Goal: Use online tool/utility: Utilize a website feature to perform a specific function

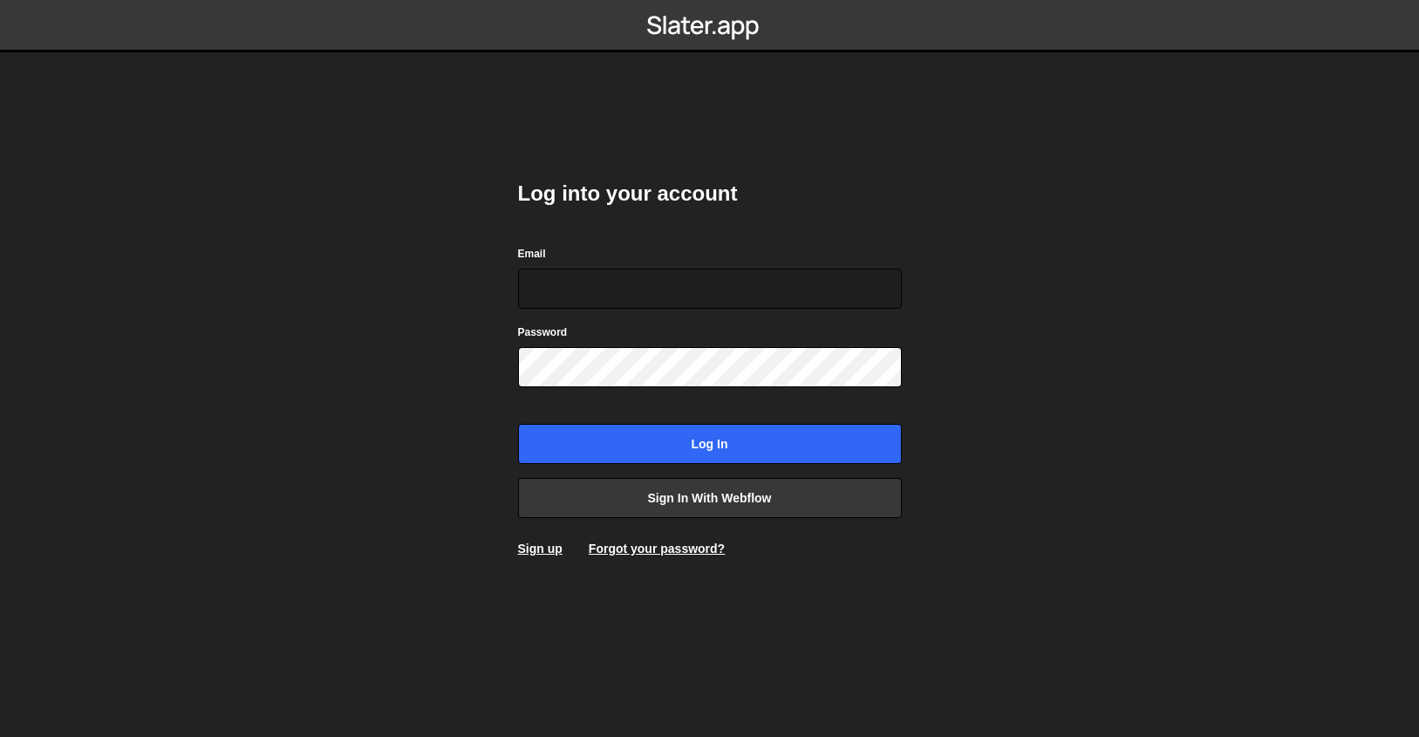
type input "warren@s8e8.com"
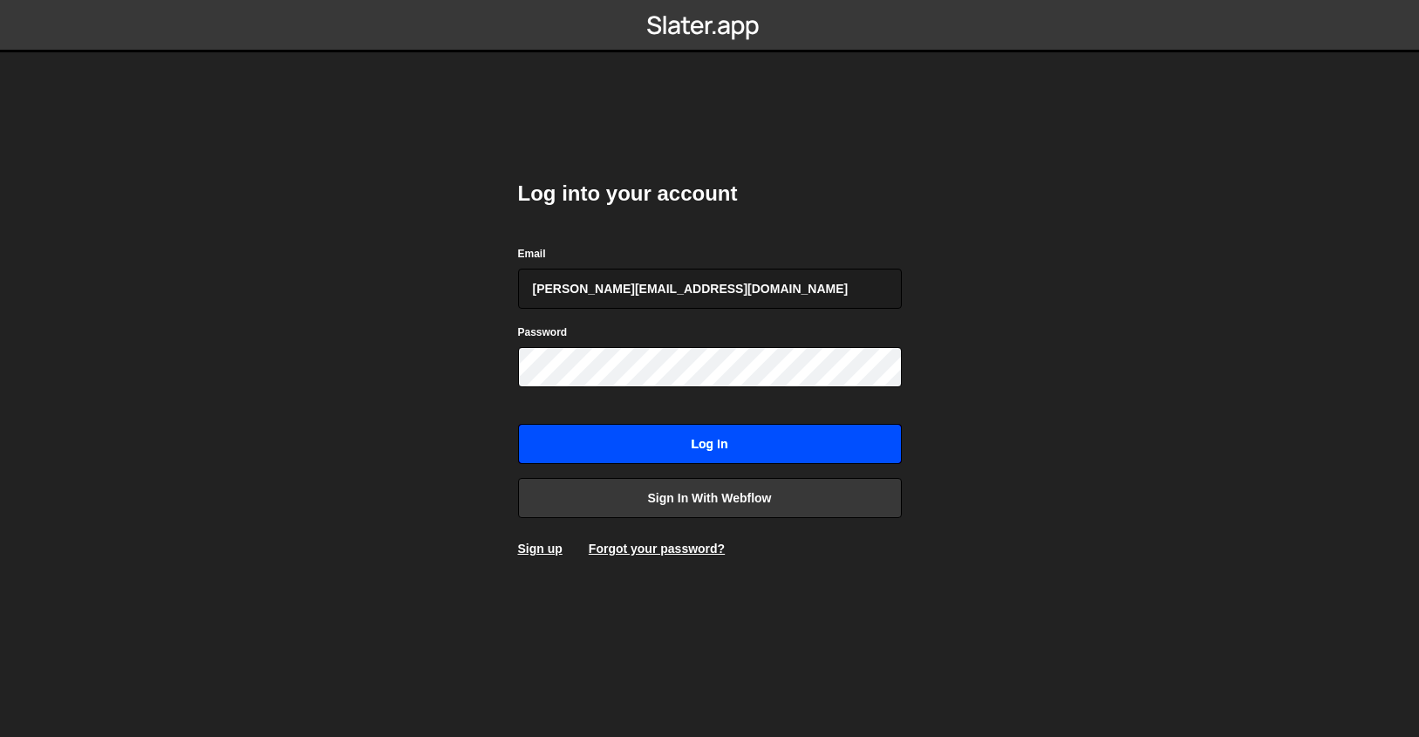
click at [655, 437] on input "Log in" at bounding box center [710, 444] width 384 height 40
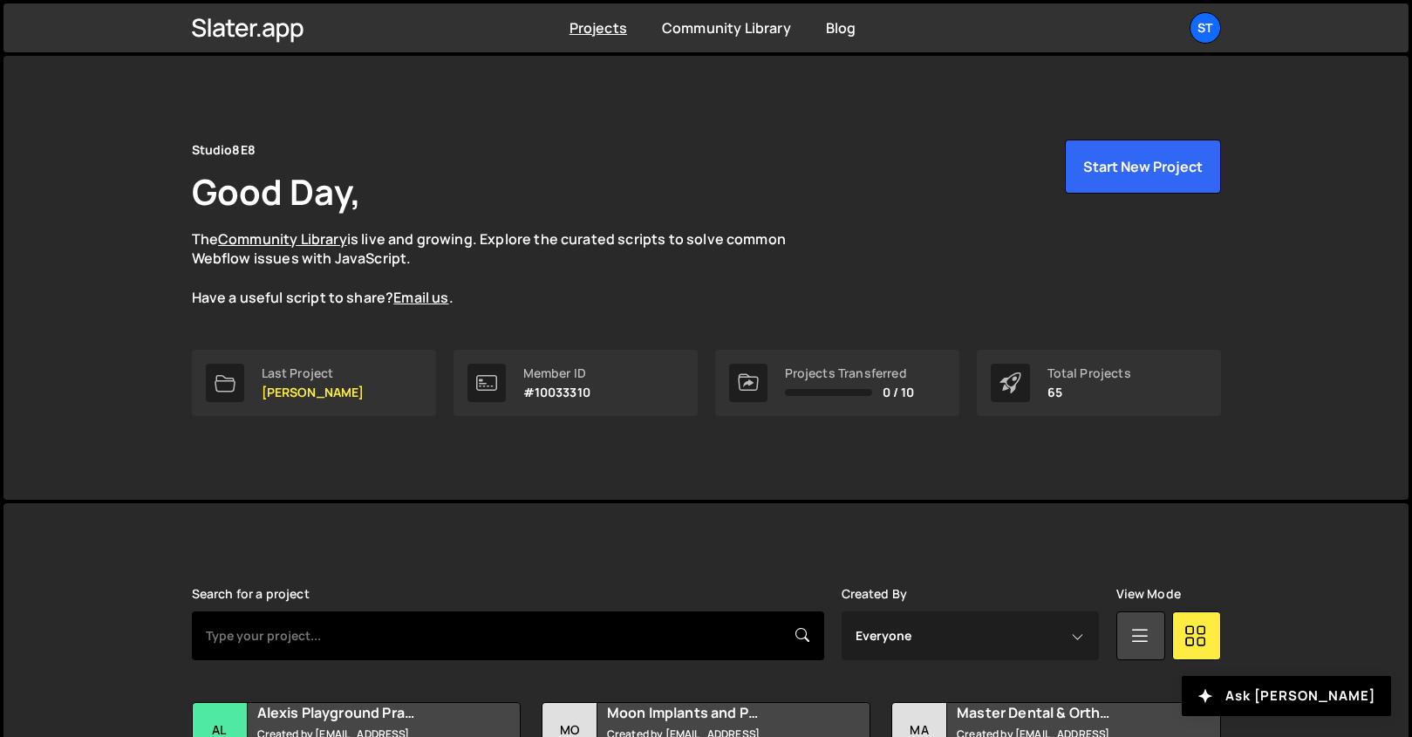
click at [433, 637] on input "text" at bounding box center [508, 635] width 632 height 49
type input "Master"
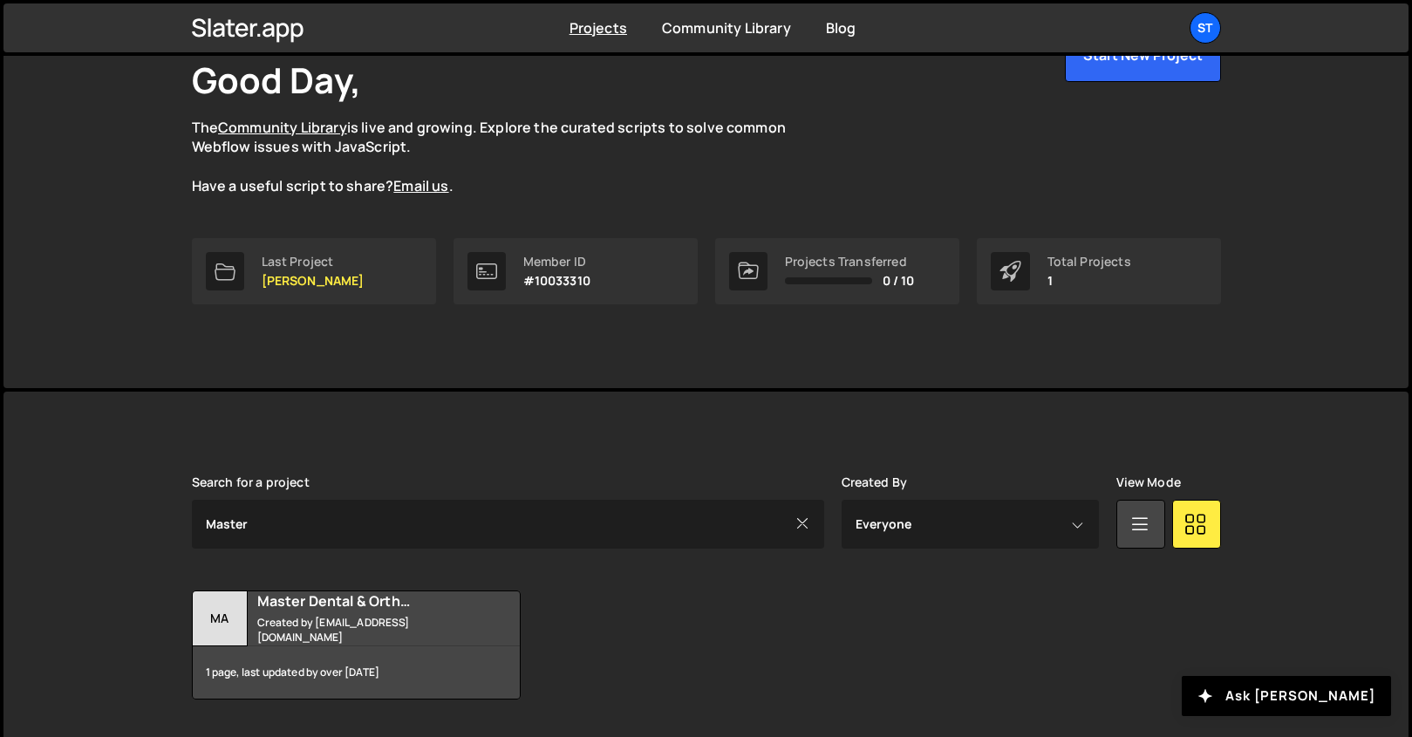
scroll to position [160, 0]
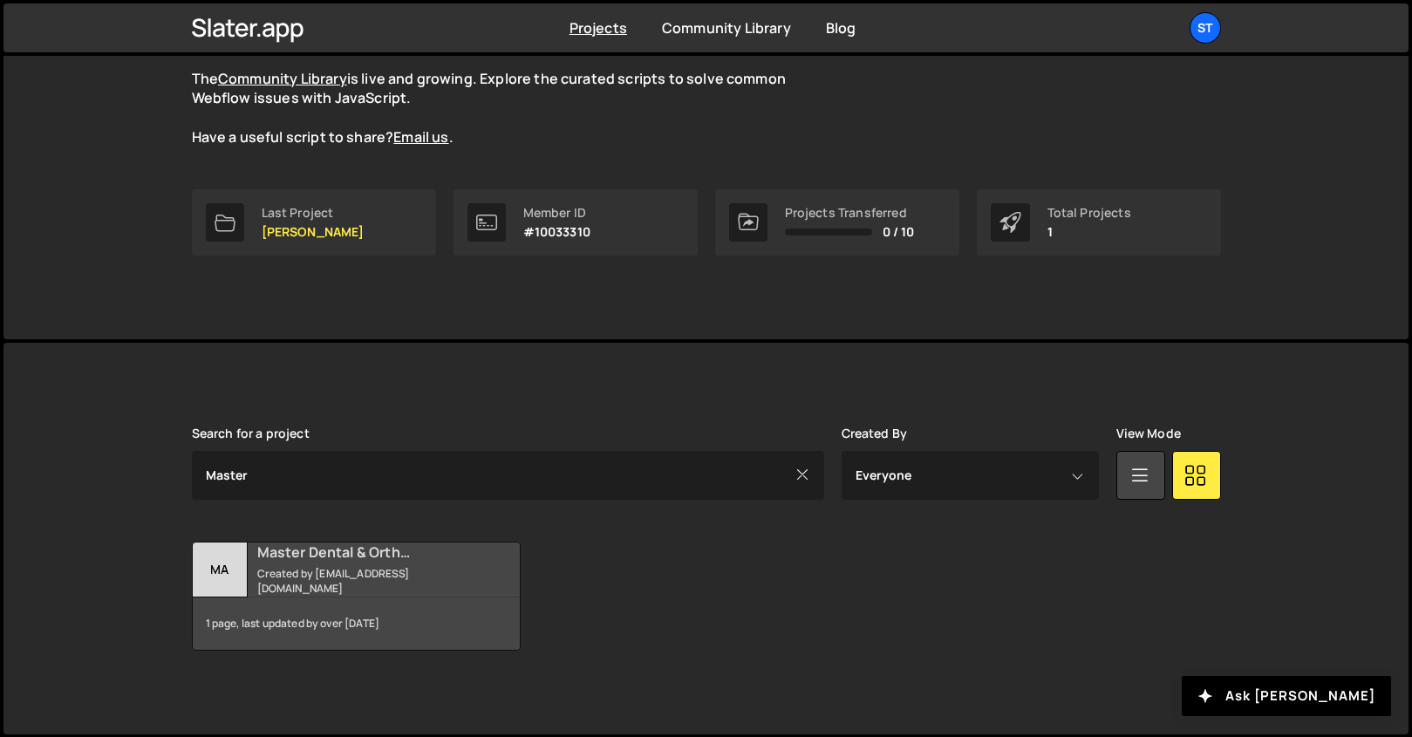
click at [354, 557] on h2 "Master Dental & Orthodontics" at bounding box center [362, 551] width 210 height 19
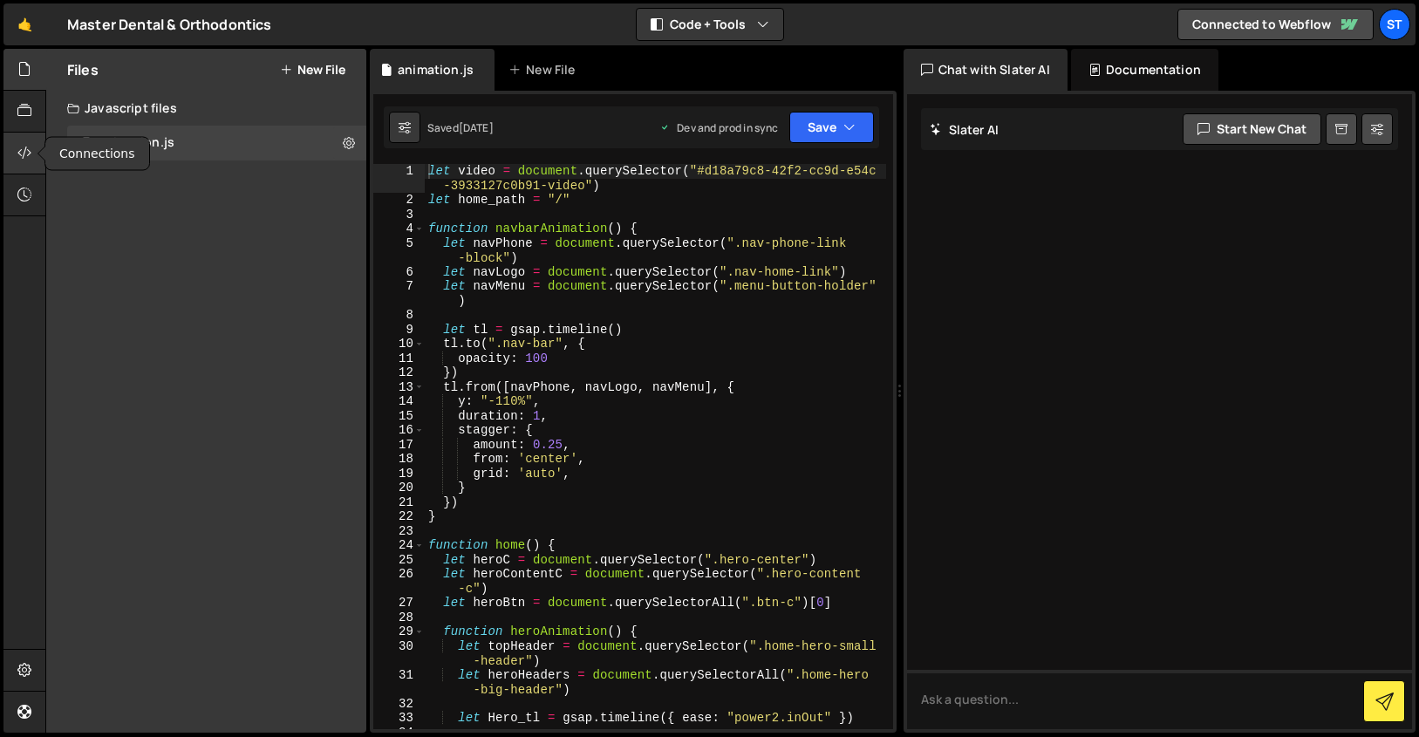
click at [24, 162] on icon at bounding box center [24, 152] width 14 height 19
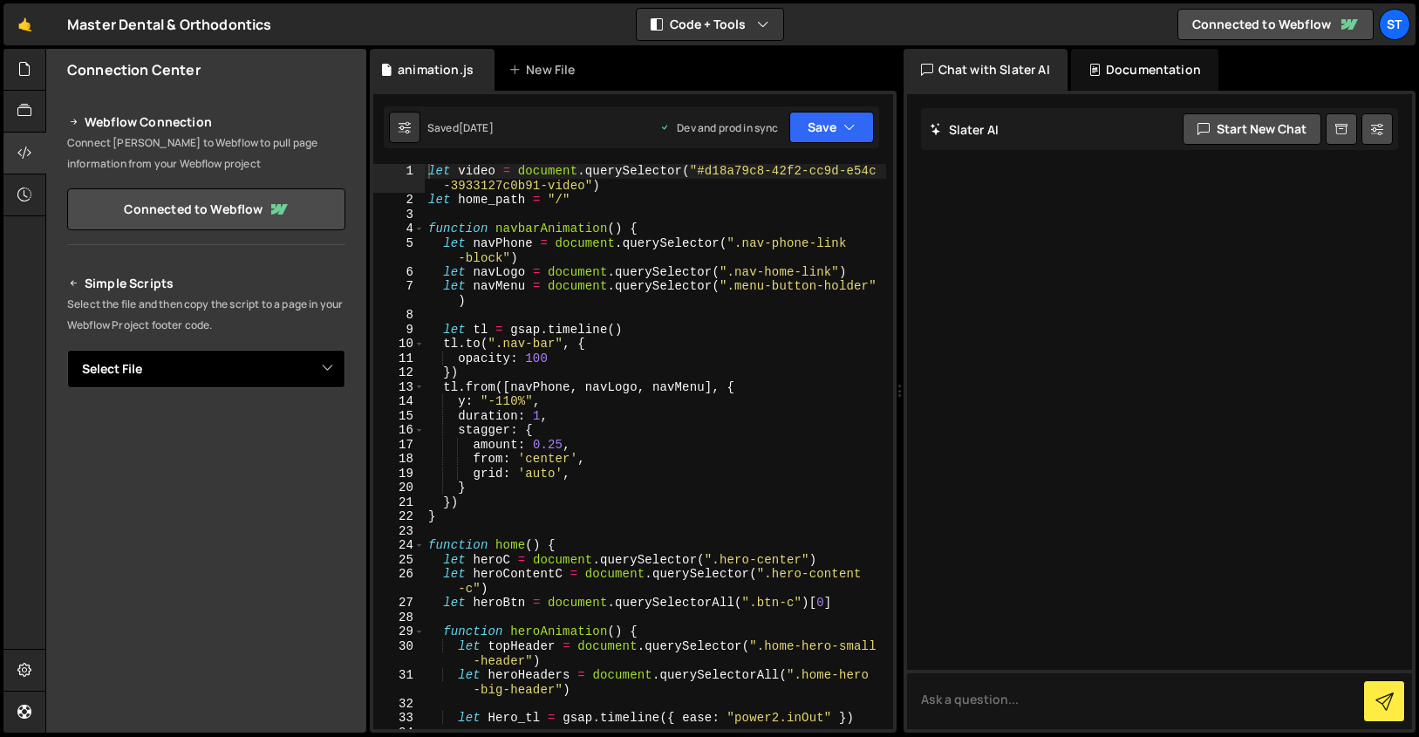
click at [195, 367] on select "Select File animation.js" at bounding box center [206, 369] width 278 height 38
click at [20, 656] on div at bounding box center [24, 671] width 43 height 42
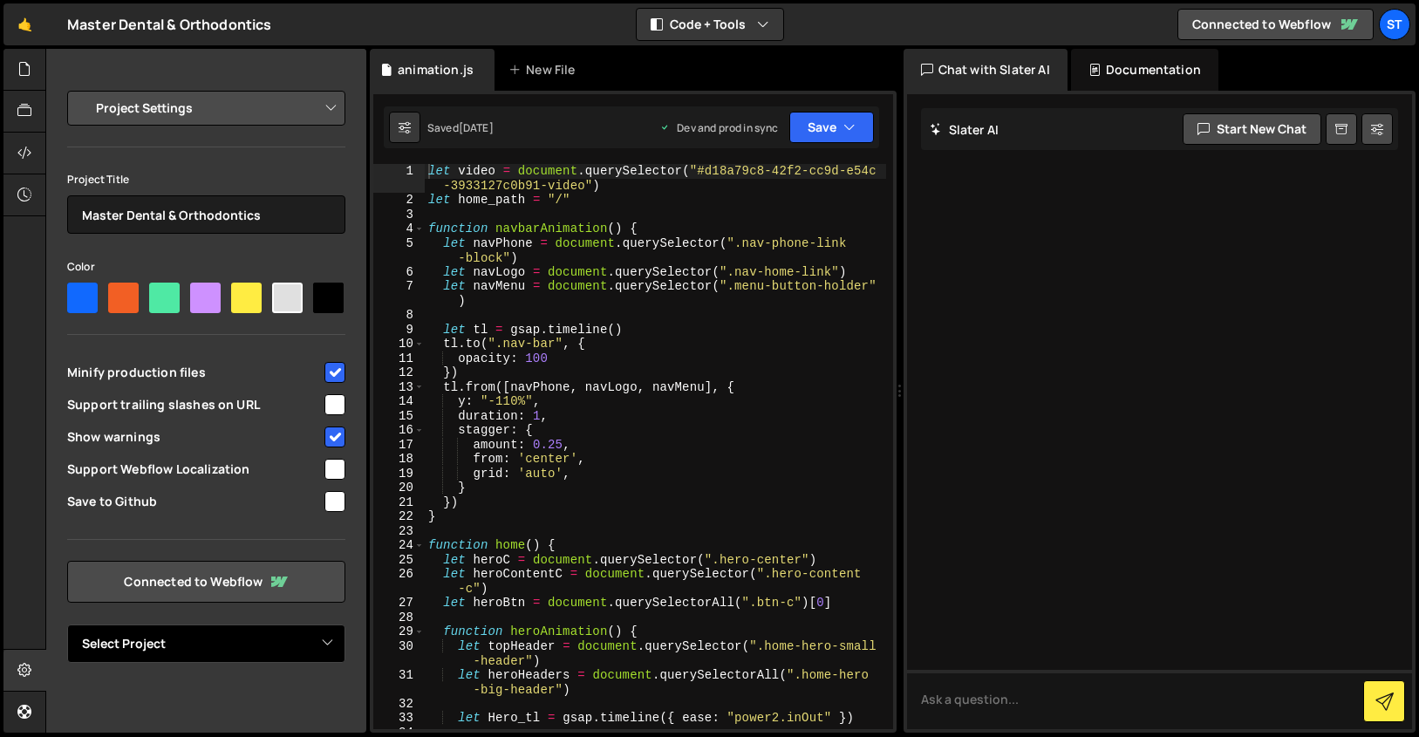
click at [246, 642] on select "Select Project" at bounding box center [206, 643] width 278 height 38
click at [244, 105] on select "Project Settings Code Editor Settings Chat Settings" at bounding box center [209, 108] width 255 height 38
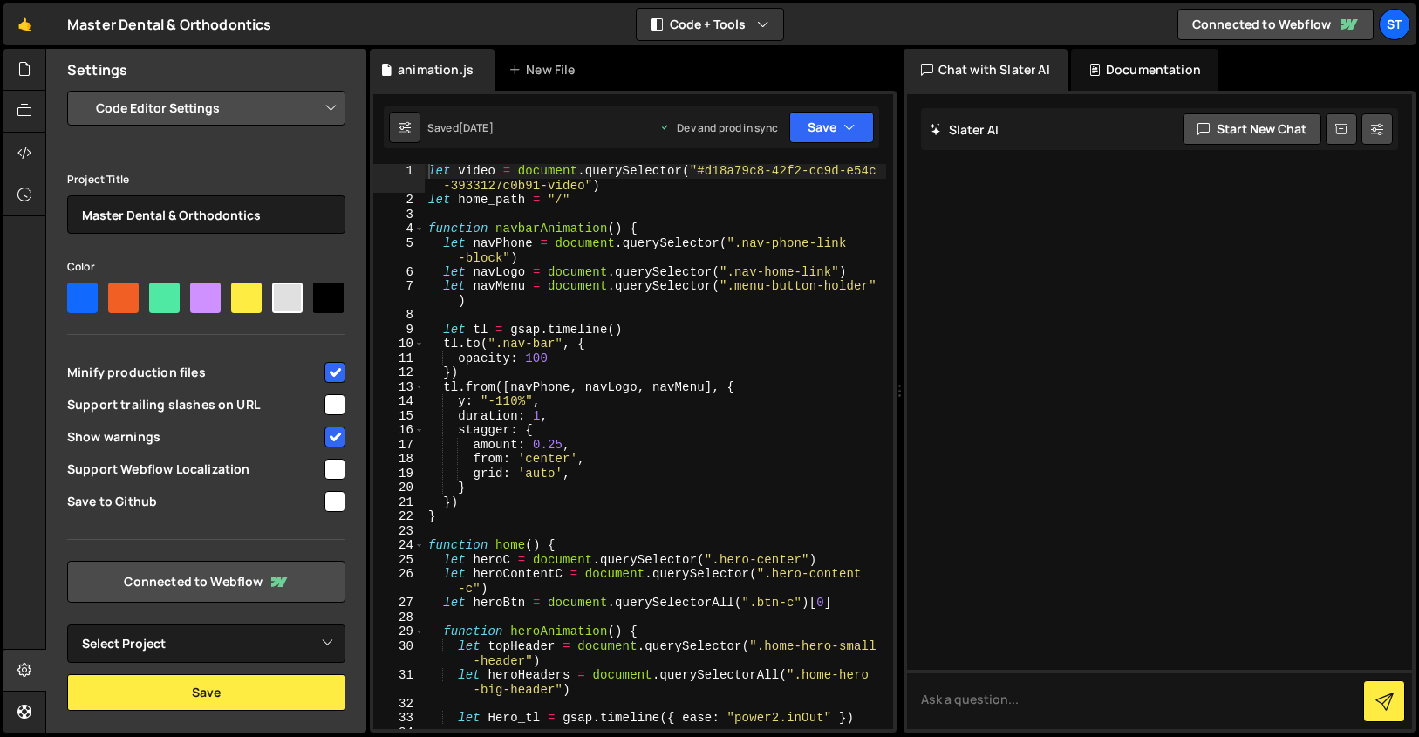
click at [82, 89] on select "Project Settings Code Editor Settings Chat Settings" at bounding box center [209, 108] width 255 height 38
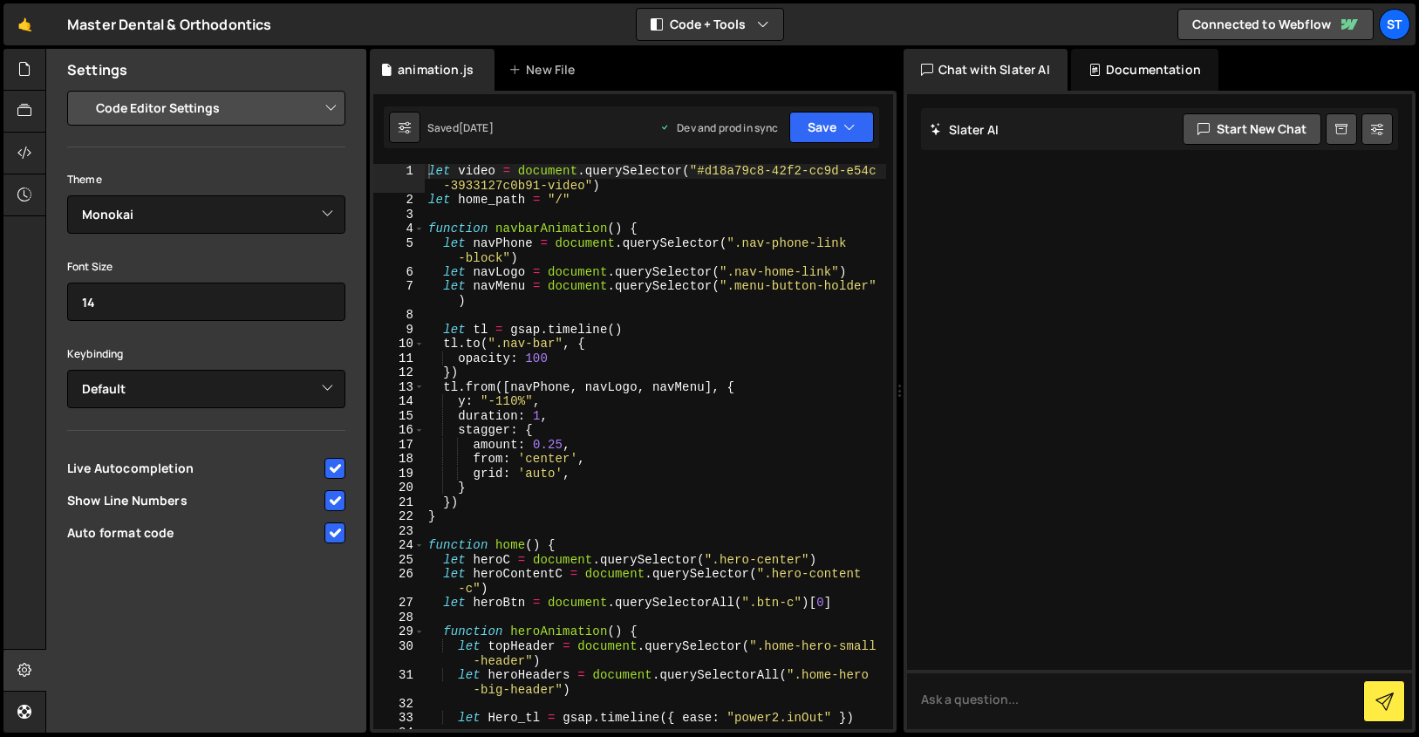
click at [248, 100] on select "Project Settings Code Editor Settings Chat Settings" at bounding box center [209, 108] width 255 height 38
click at [82, 89] on select "Project Settings Code Editor Settings Chat Settings" at bounding box center [209, 108] width 255 height 38
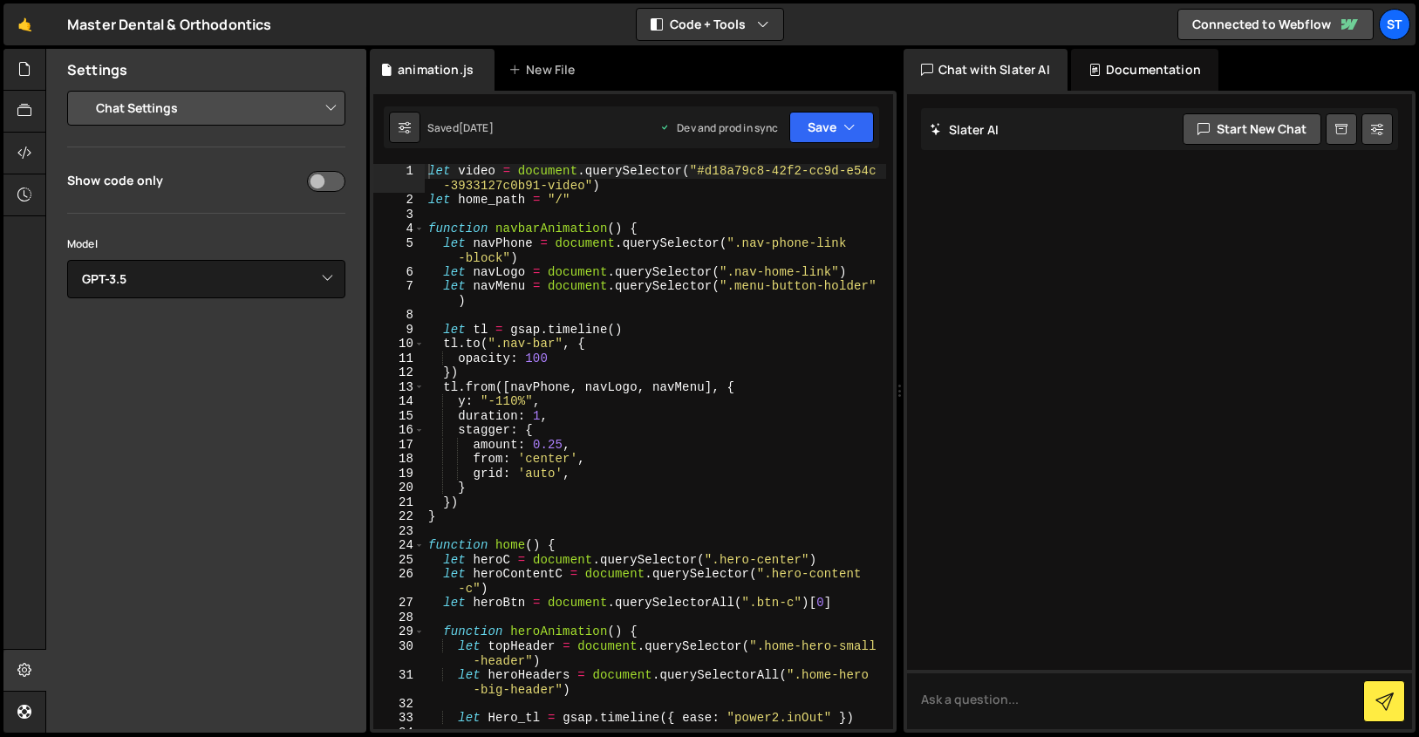
click at [181, 109] on select "Project Settings Code Editor Settings Chat Settings" at bounding box center [209, 108] width 255 height 38
select select "project"
click at [82, 89] on select "Project Settings Code Editor Settings Chat Settings" at bounding box center [209, 108] width 255 height 38
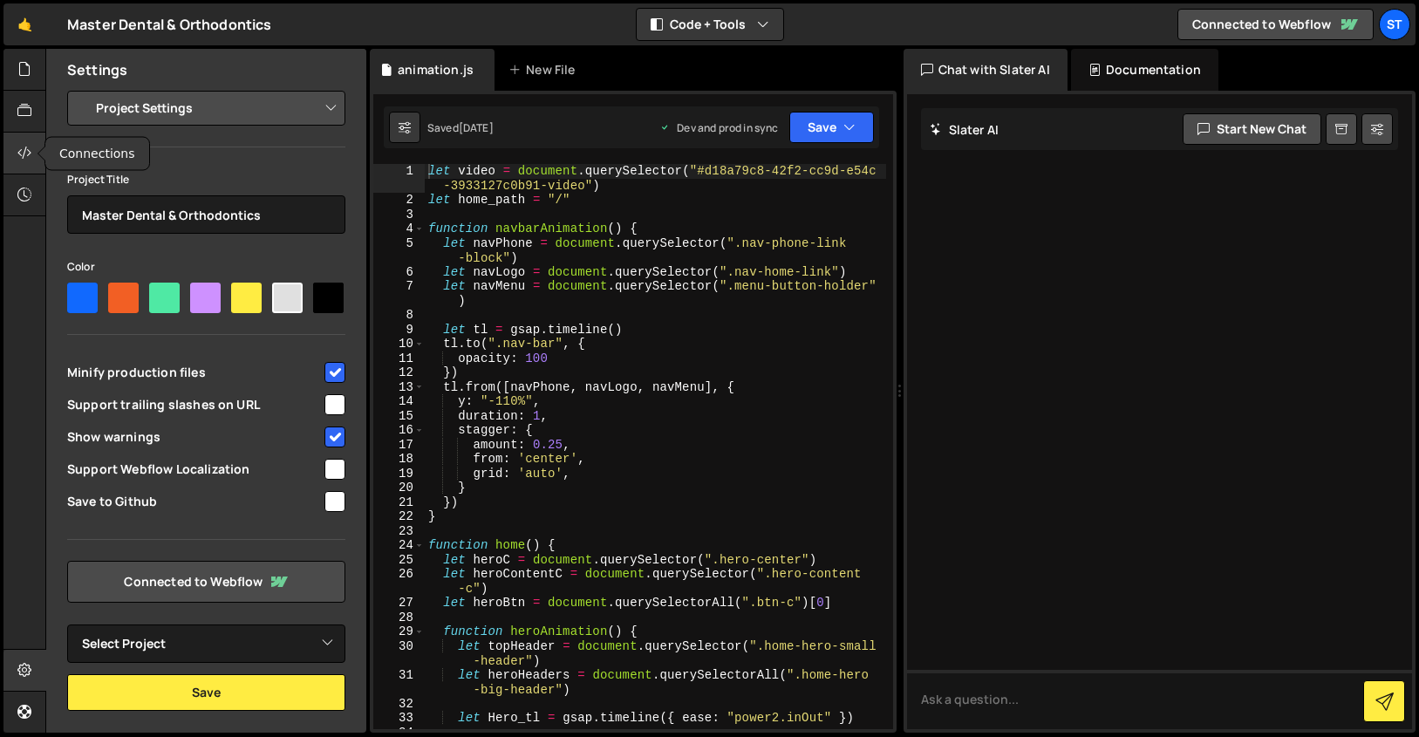
click at [24, 144] on icon at bounding box center [24, 152] width 14 height 19
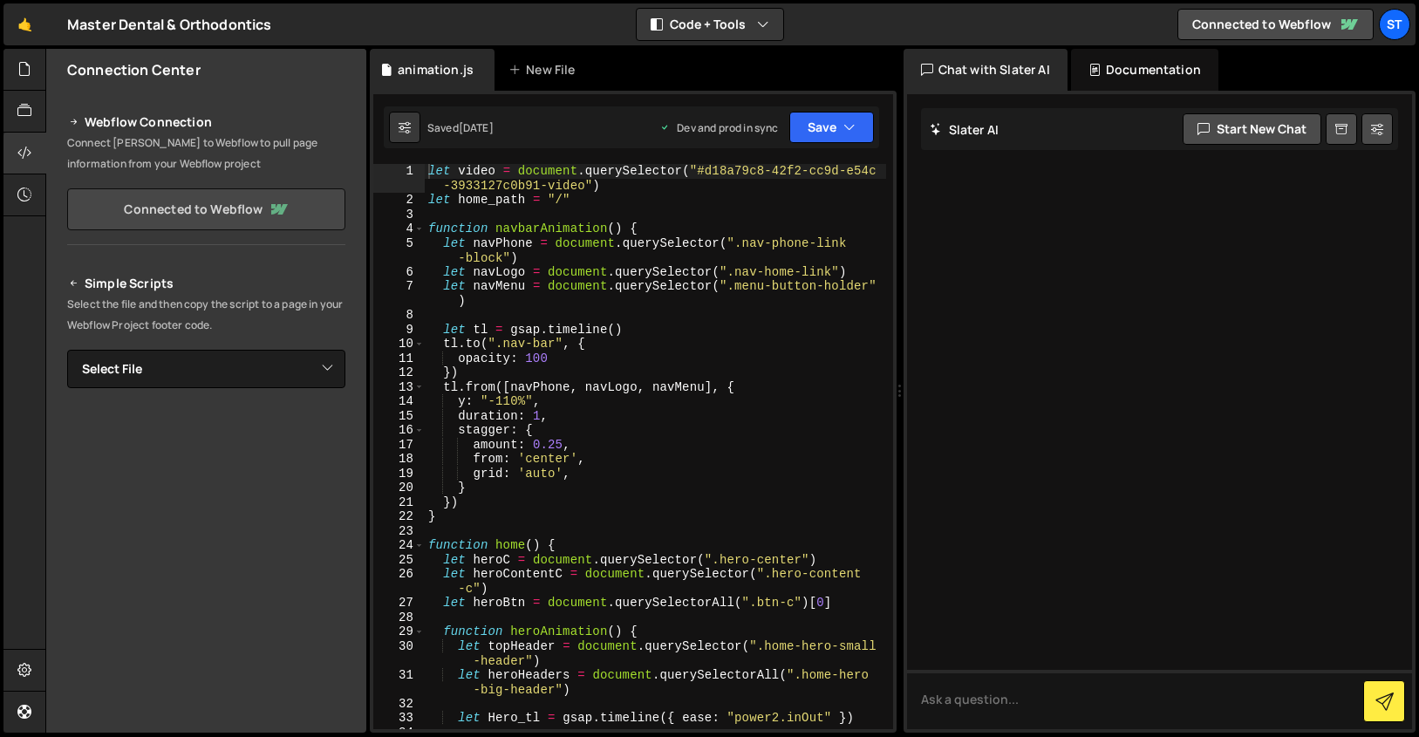
click at [255, 196] on link "Connected to Webflow" at bounding box center [206, 209] width 278 height 42
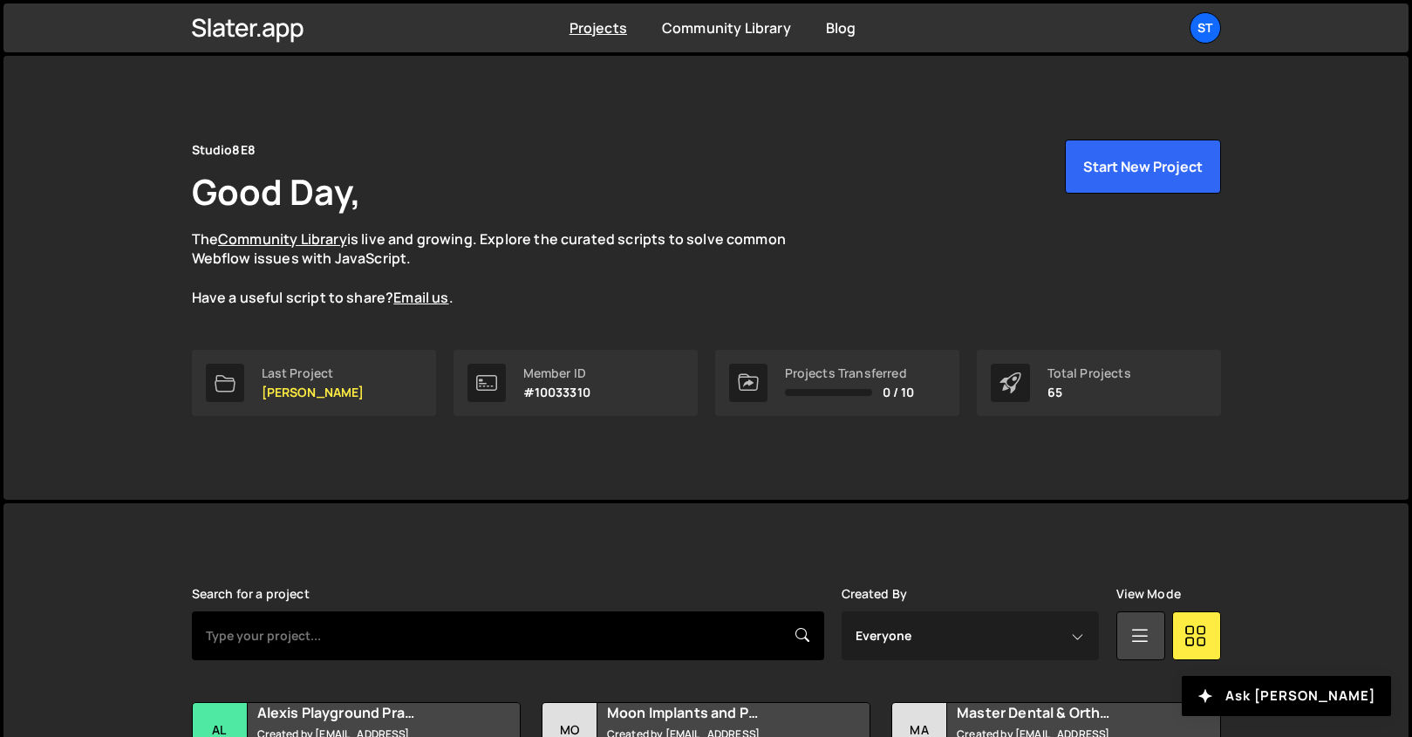
click at [528, 633] on input "text" at bounding box center [508, 635] width 632 height 49
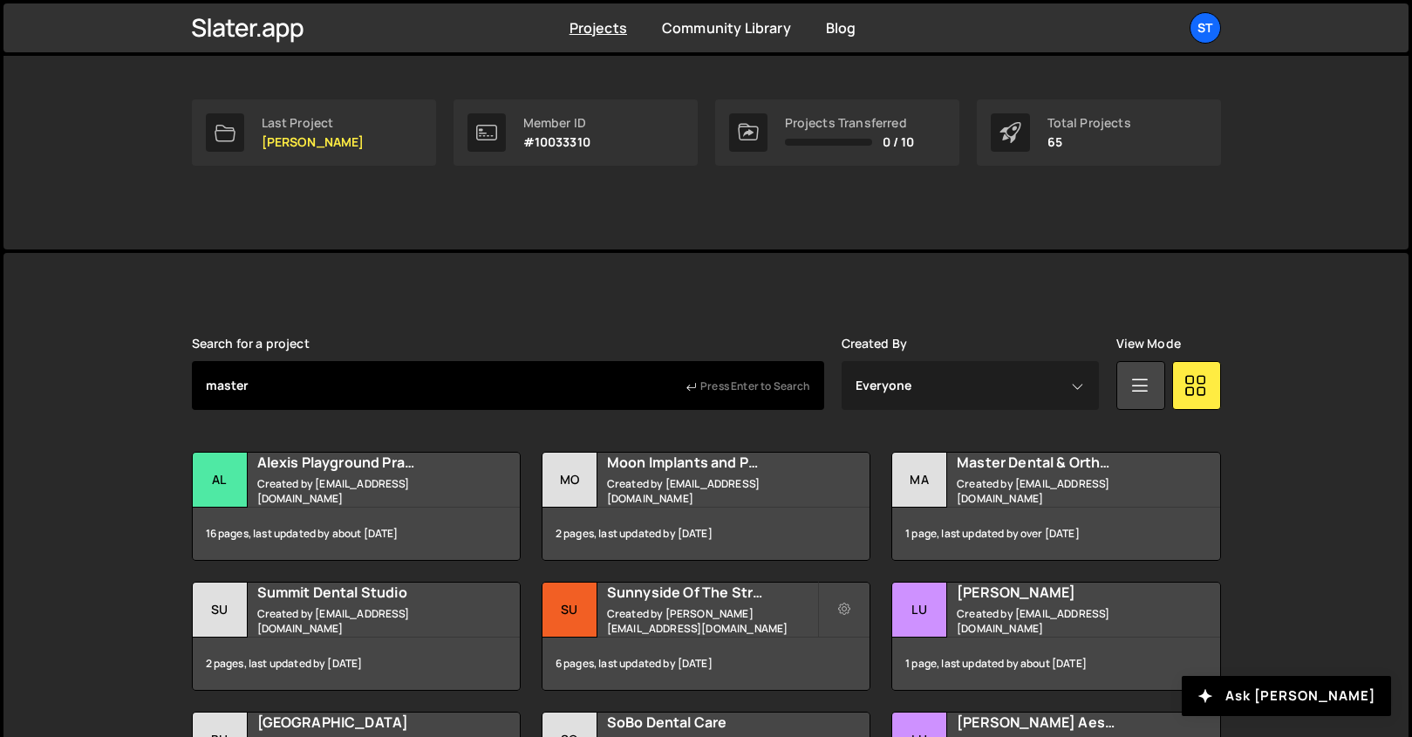
type input "master"
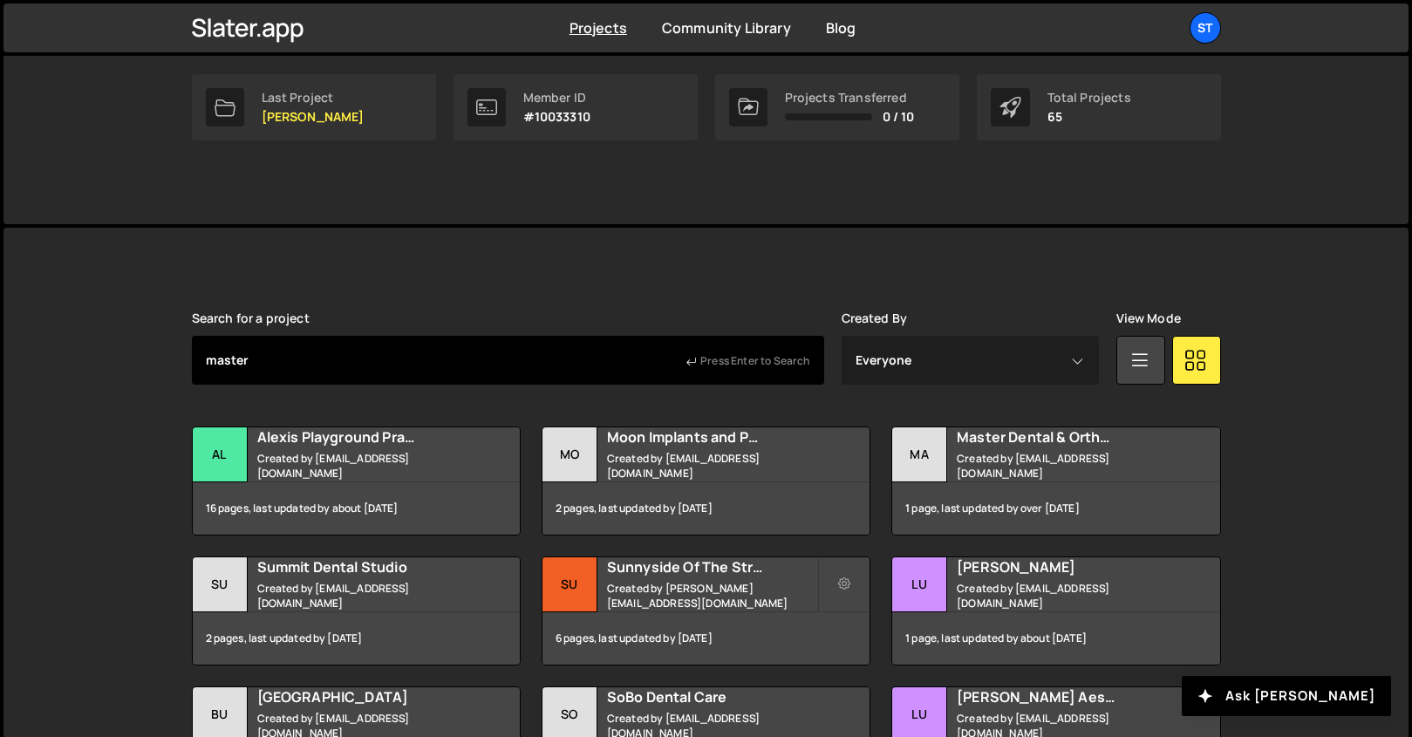
scroll to position [276, 0]
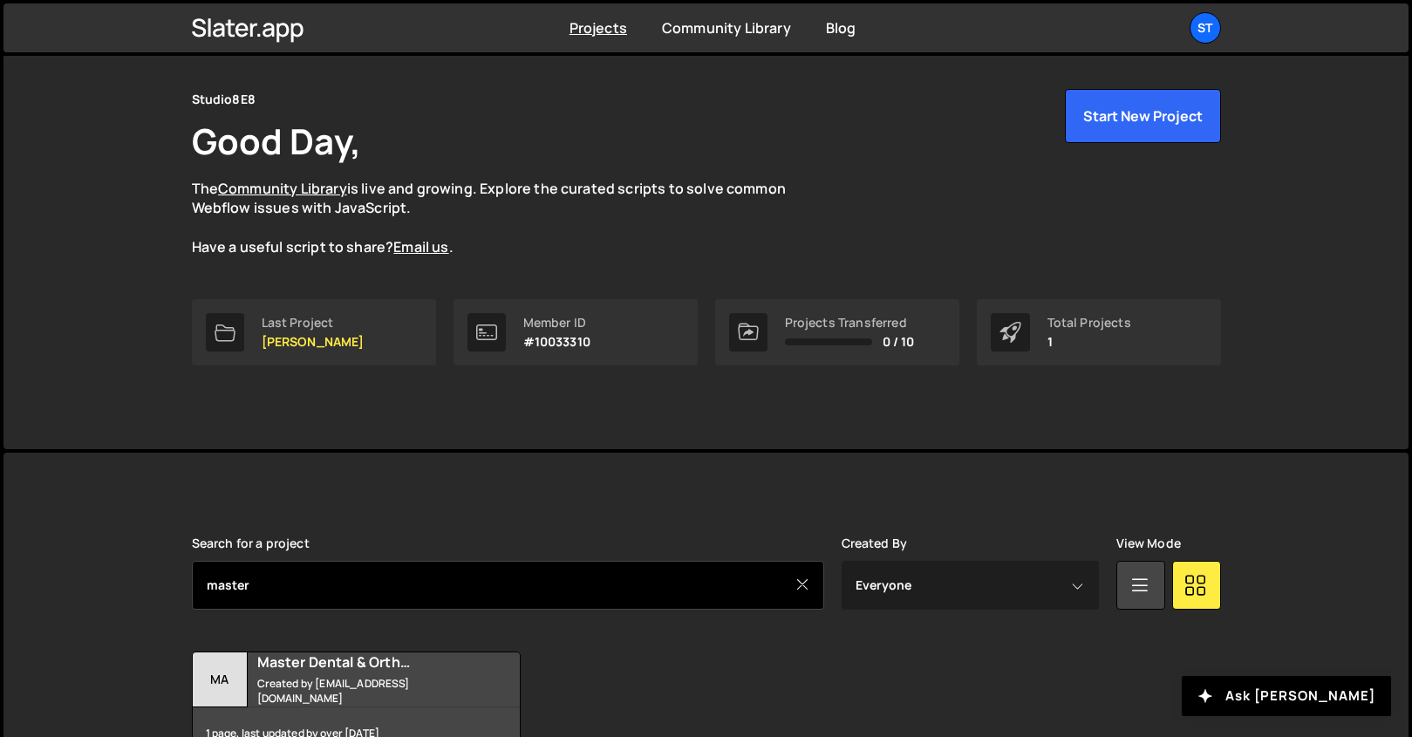
scroll to position [160, 0]
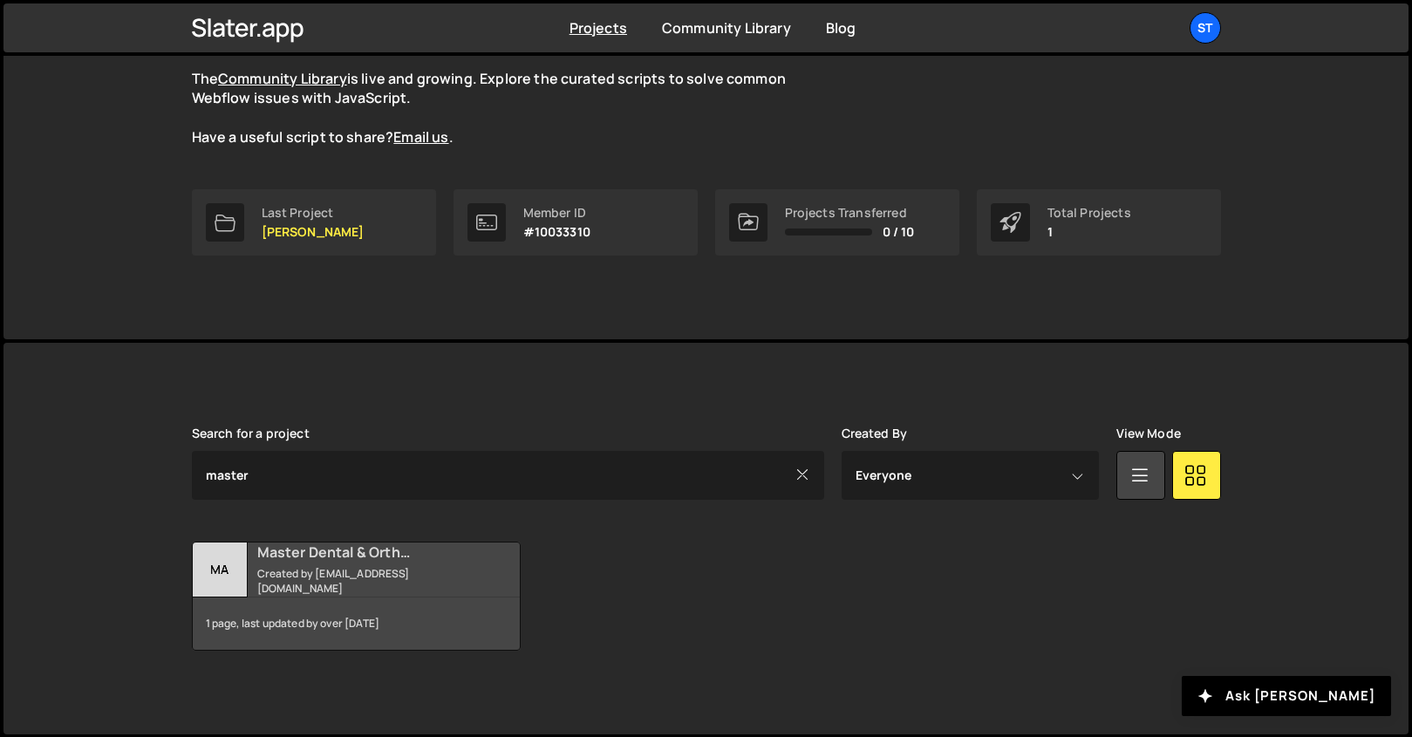
click at [229, 555] on div "Ma" at bounding box center [220, 569] width 55 height 55
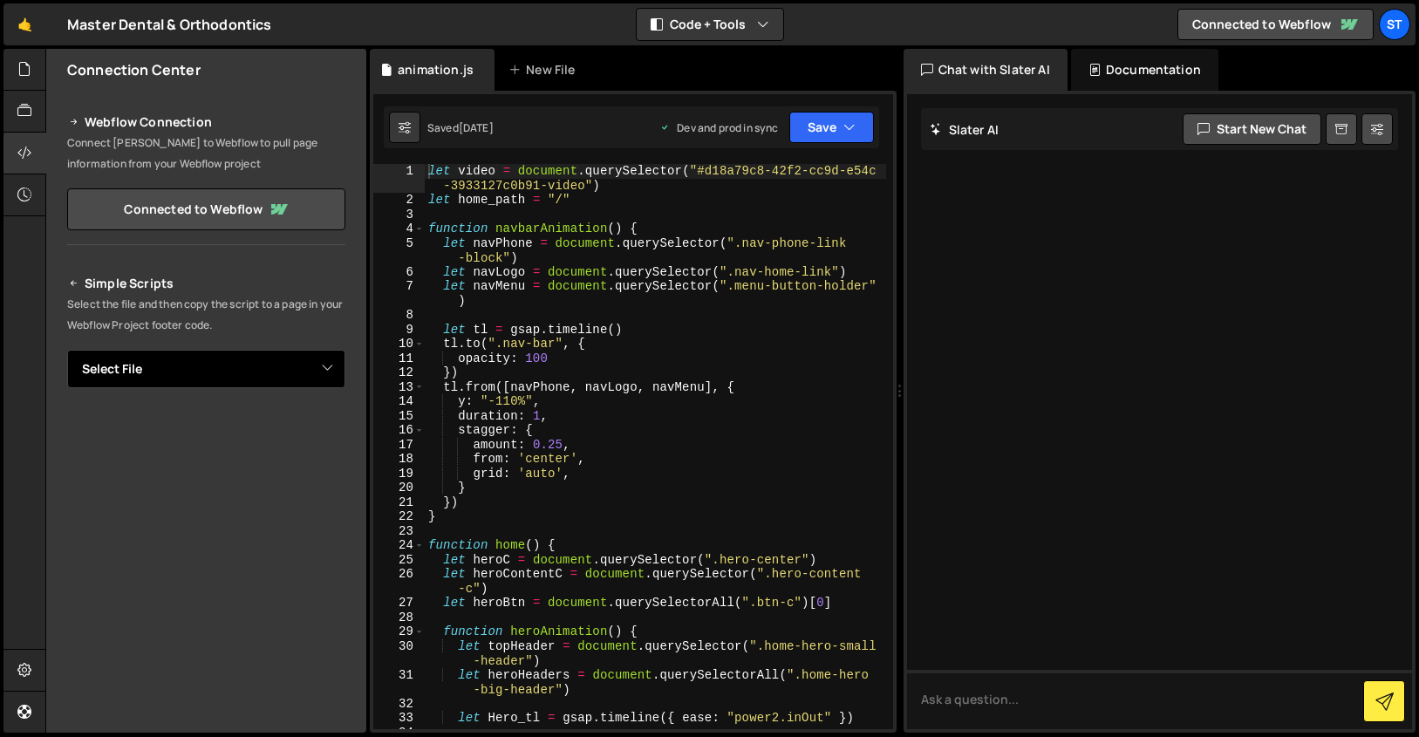
click at [274, 364] on select "Select File animation.js" at bounding box center [206, 369] width 278 height 38
click at [273, 363] on select "Select File animation.js" at bounding box center [206, 369] width 278 height 38
select select "13664"
click at [67, 350] on select "Select File animation.js" at bounding box center [206, 369] width 278 height 38
click at [270, 427] on button "Copy" at bounding box center [291, 428] width 59 height 37
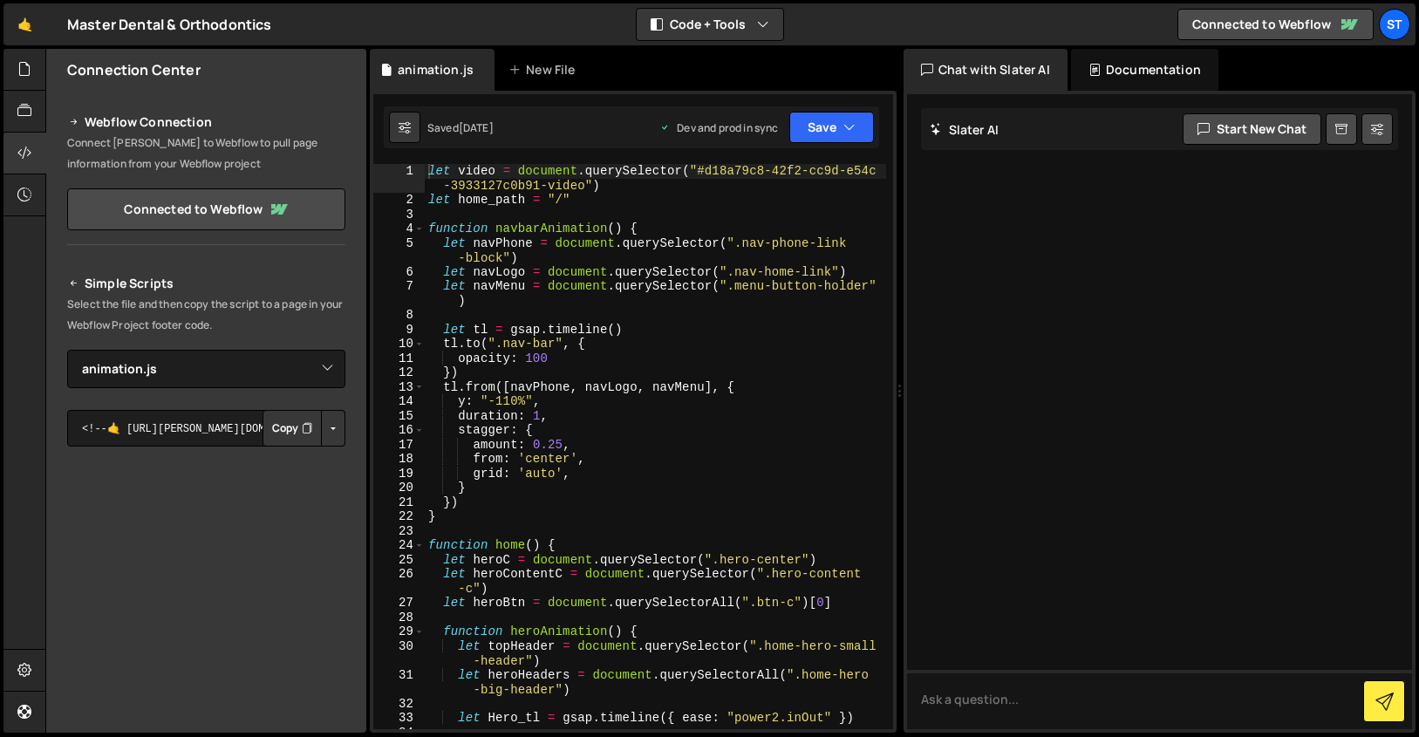
click at [255, 315] on p "Select the file and then copy the script to a page in your Webflow Project foot…" at bounding box center [206, 315] width 278 height 42
click at [305, 375] on select "Select File animation.js" at bounding box center [206, 369] width 278 height 38
